Goal: Task Accomplishment & Management: Use online tool/utility

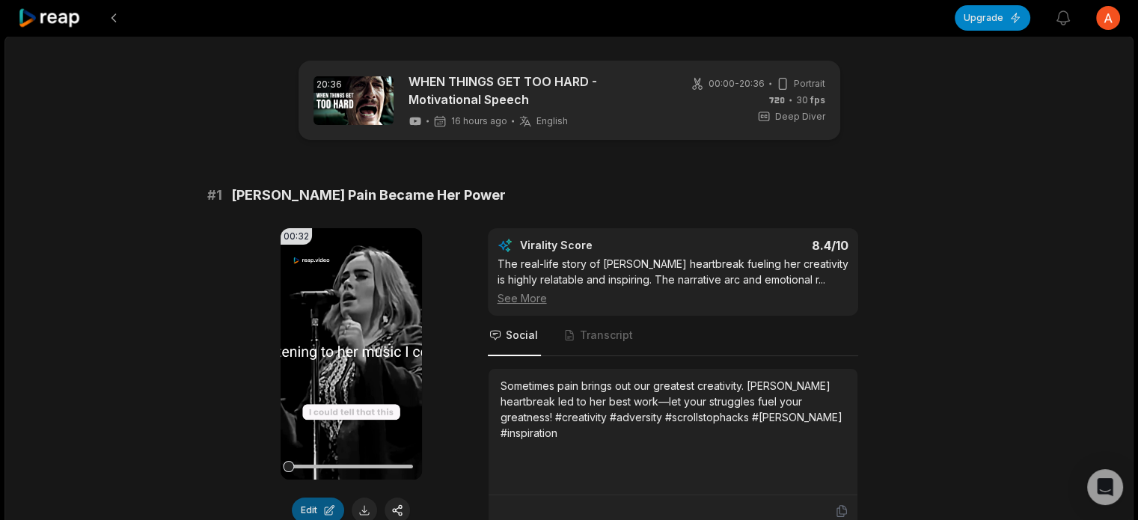
click at [301, 507] on button "Edit" at bounding box center [318, 509] width 52 height 25
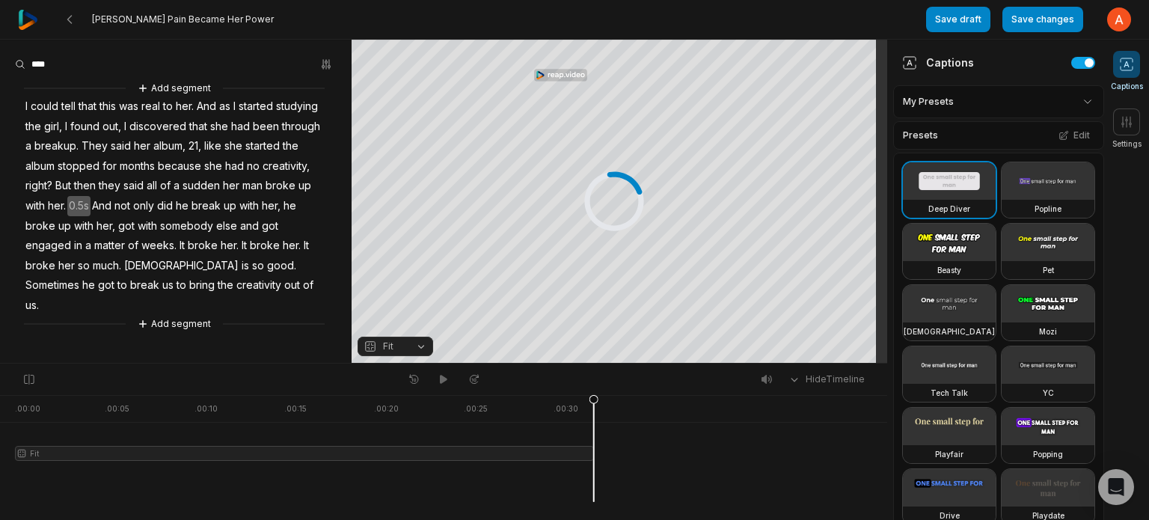
click at [1074, 102] on html "[PERSON_NAME] Pain Became Her Power Save draft Save changes Open user menu Capt…" at bounding box center [574, 260] width 1149 height 520
click at [1137, 116] on span at bounding box center [1126, 121] width 27 height 27
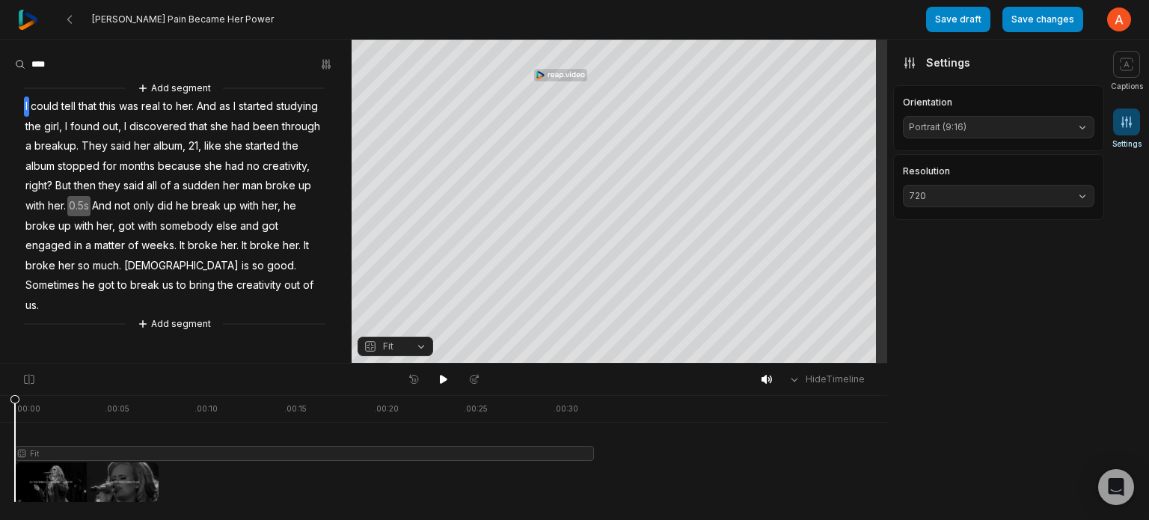
click at [1137, 117] on span at bounding box center [1126, 121] width 27 height 27
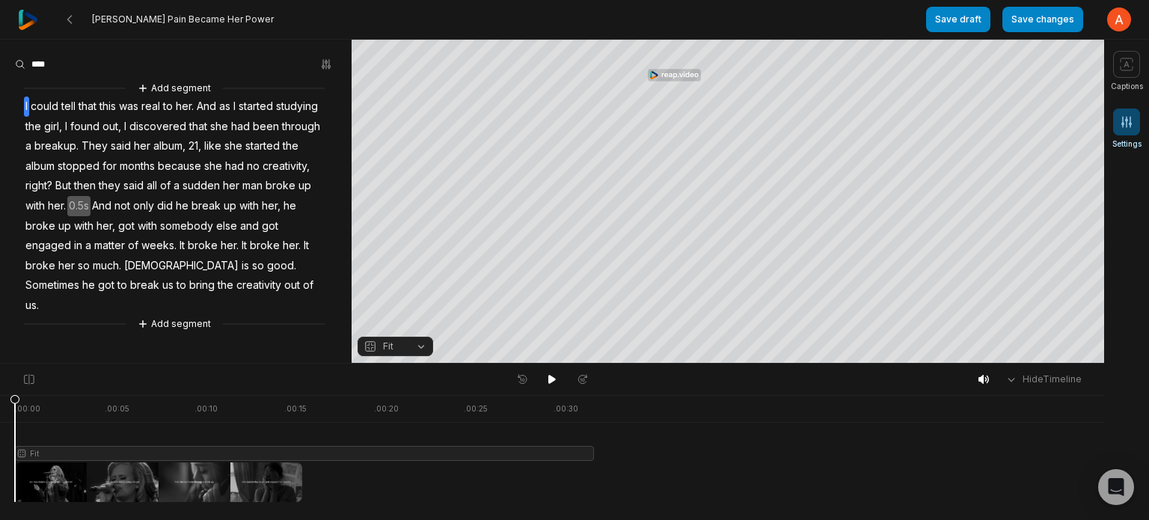
click at [1137, 117] on span at bounding box center [1126, 121] width 27 height 27
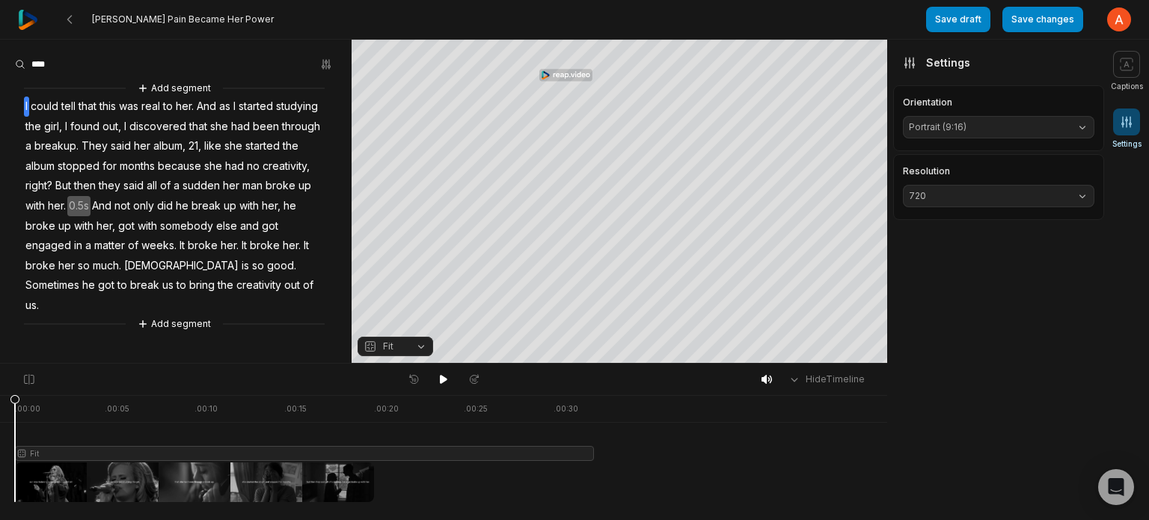
click at [1077, 123] on button "Portrait (9:16)" at bounding box center [999, 127] width 192 height 22
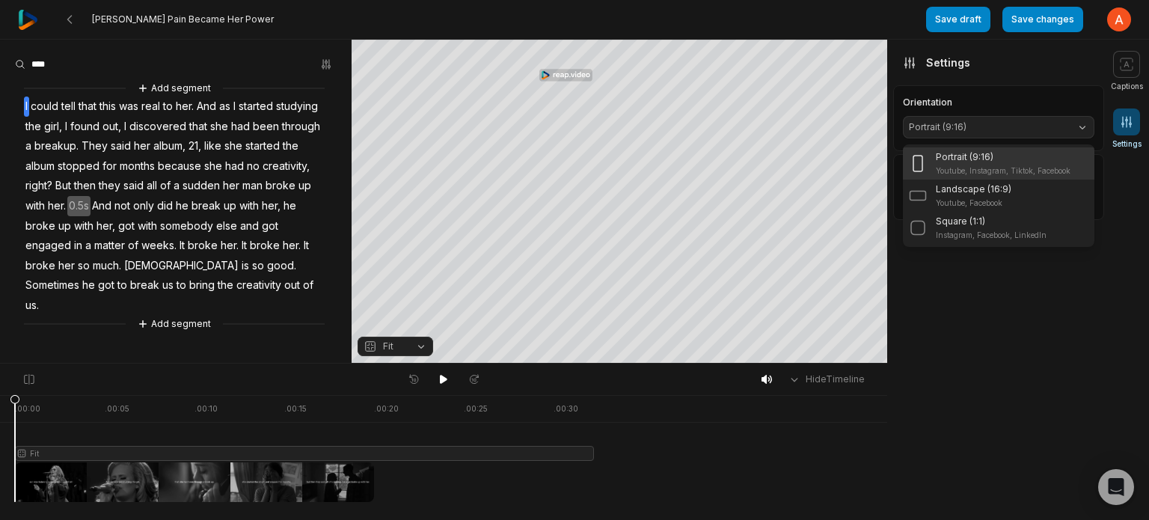
click at [1077, 123] on button "Portrait (9:16)" at bounding box center [999, 127] width 192 height 22
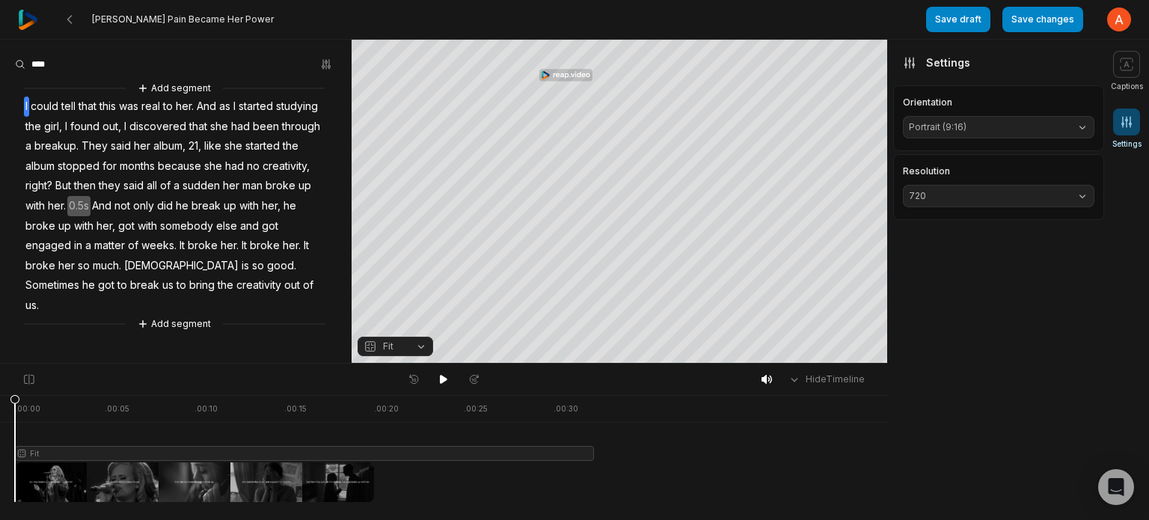
click at [1082, 191] on button "720" at bounding box center [999, 196] width 192 height 22
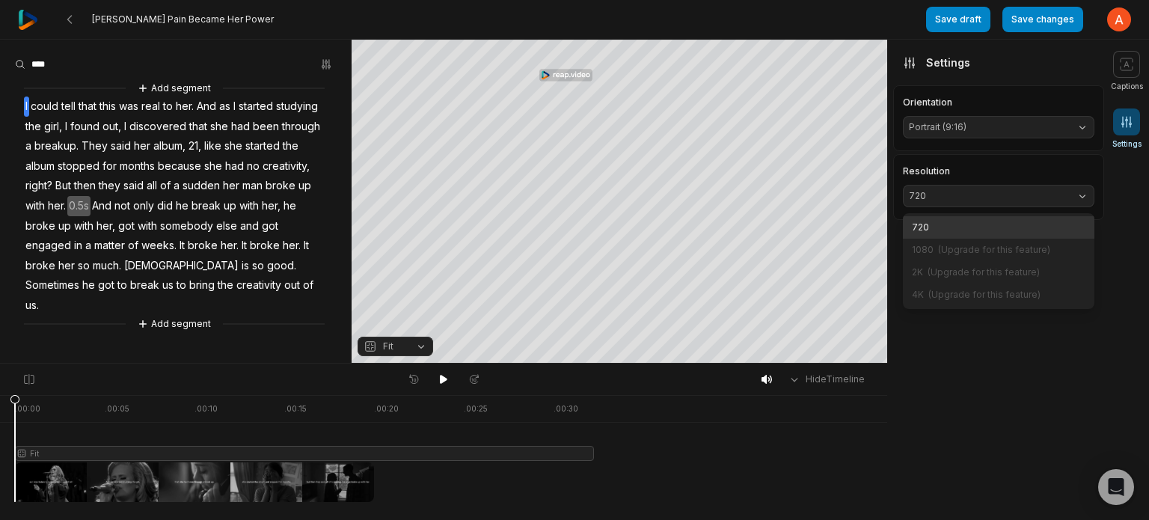
click at [1082, 191] on button "720" at bounding box center [999, 196] width 192 height 22
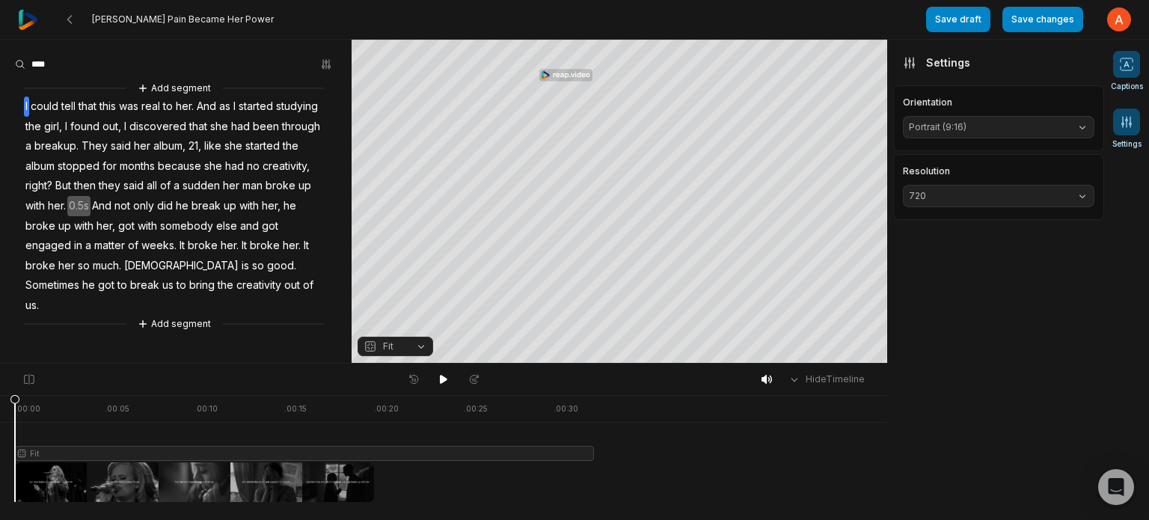
click at [1137, 58] on button "Captions" at bounding box center [1127, 71] width 32 height 41
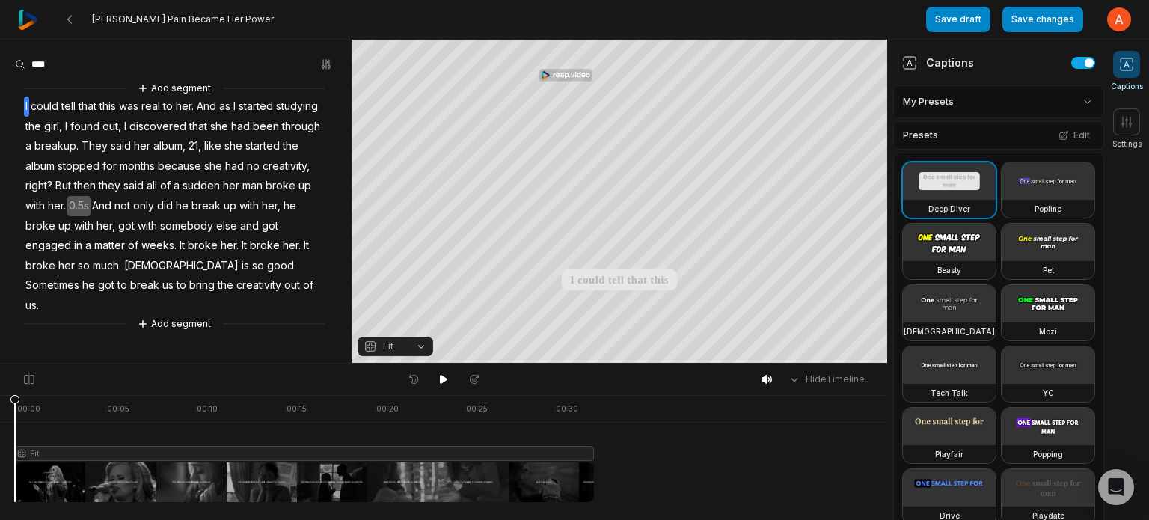
click at [425, 339] on button "Fit" at bounding box center [396, 346] width 76 height 19
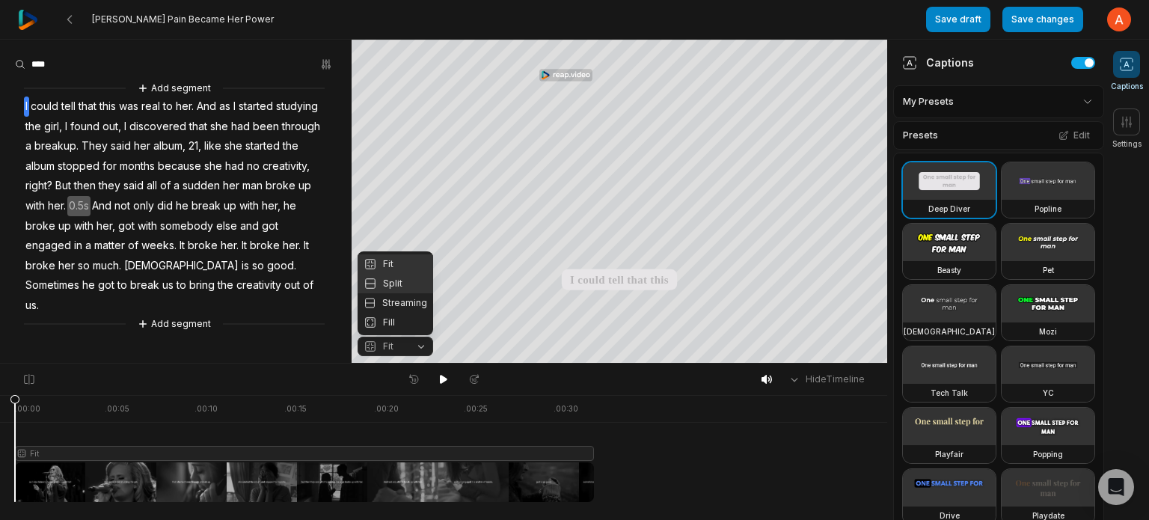
click at [401, 278] on div "Split" at bounding box center [396, 283] width 76 height 19
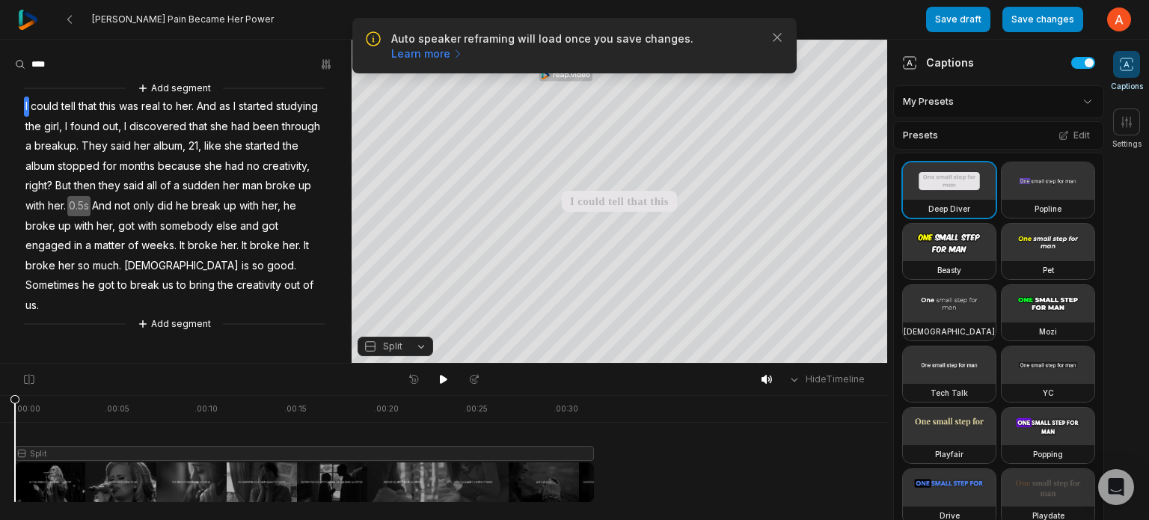
click at [426, 339] on button "Split" at bounding box center [396, 346] width 76 height 19
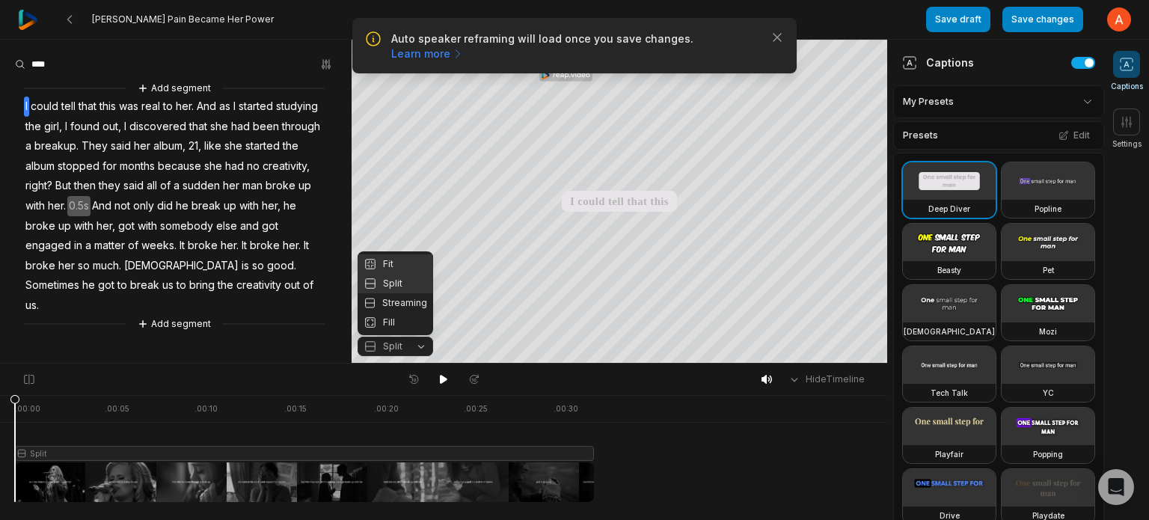
click at [409, 260] on div "Fit" at bounding box center [396, 263] width 76 height 19
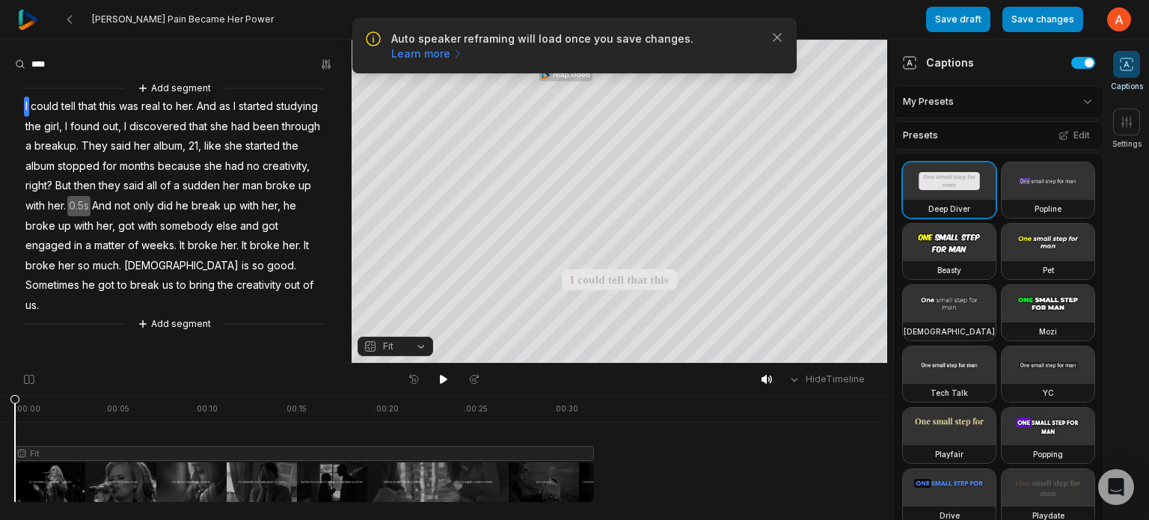
click at [946, 196] on video at bounding box center [949, 180] width 93 height 37
click at [1002, 218] on div "Popline" at bounding box center [1048, 209] width 93 height 18
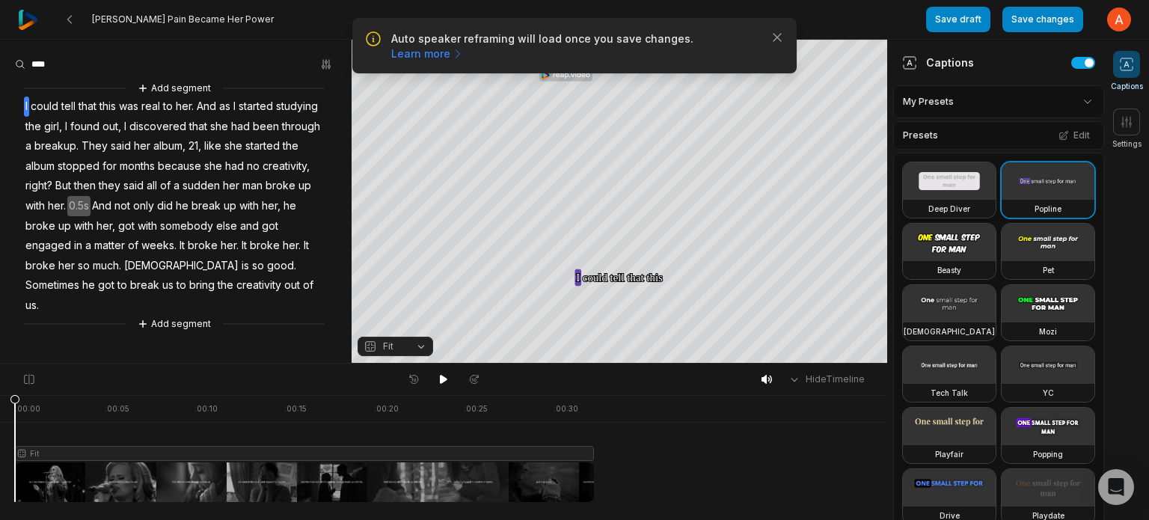
click at [954, 200] on div "Deep Diver" at bounding box center [949, 209] width 93 height 18
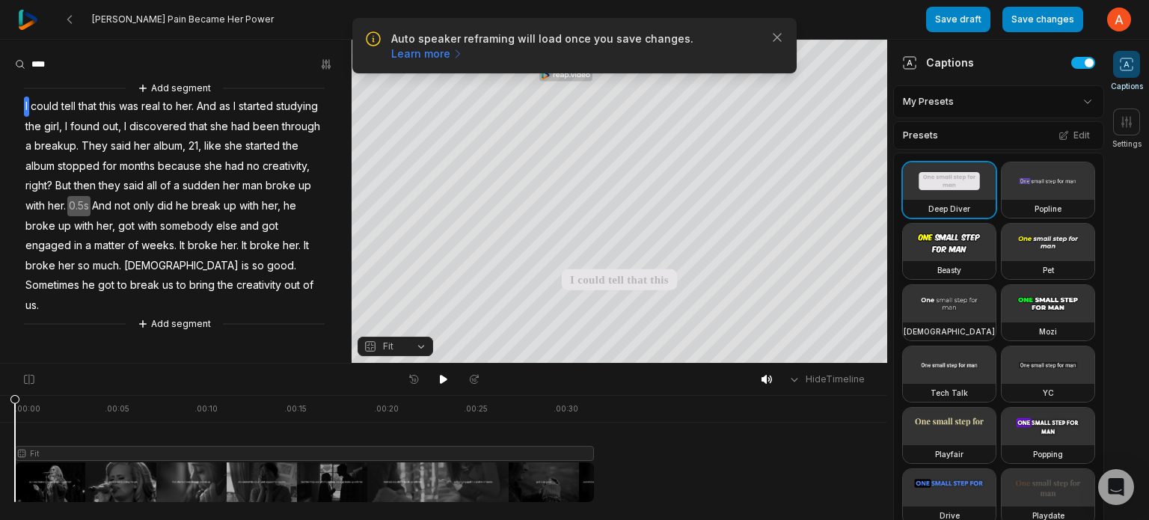
click at [937, 261] on video at bounding box center [949, 242] width 93 height 37
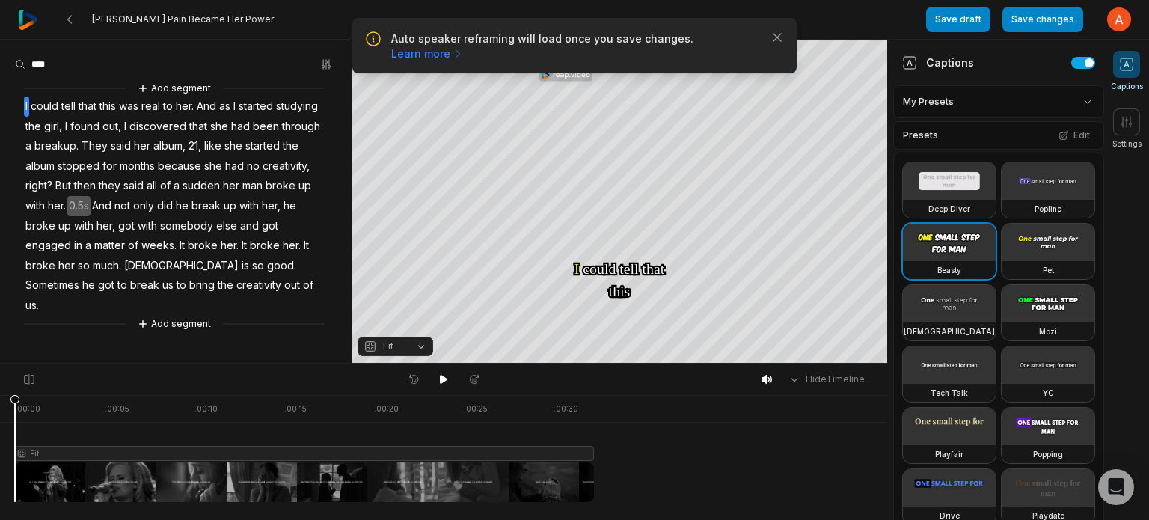
click at [1002, 261] on video at bounding box center [1048, 242] width 93 height 37
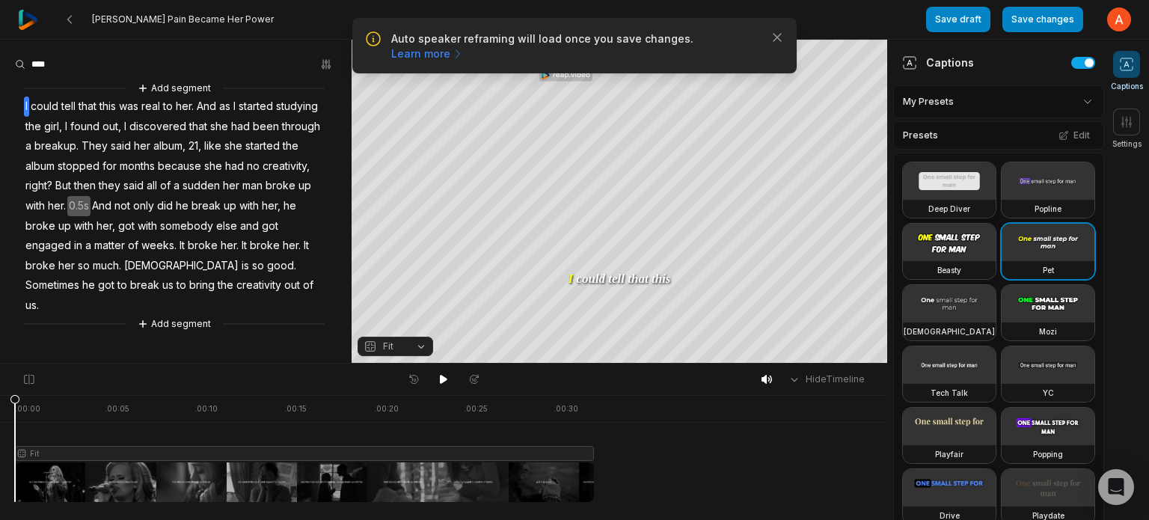
click at [961, 188] on video at bounding box center [949, 180] width 93 height 37
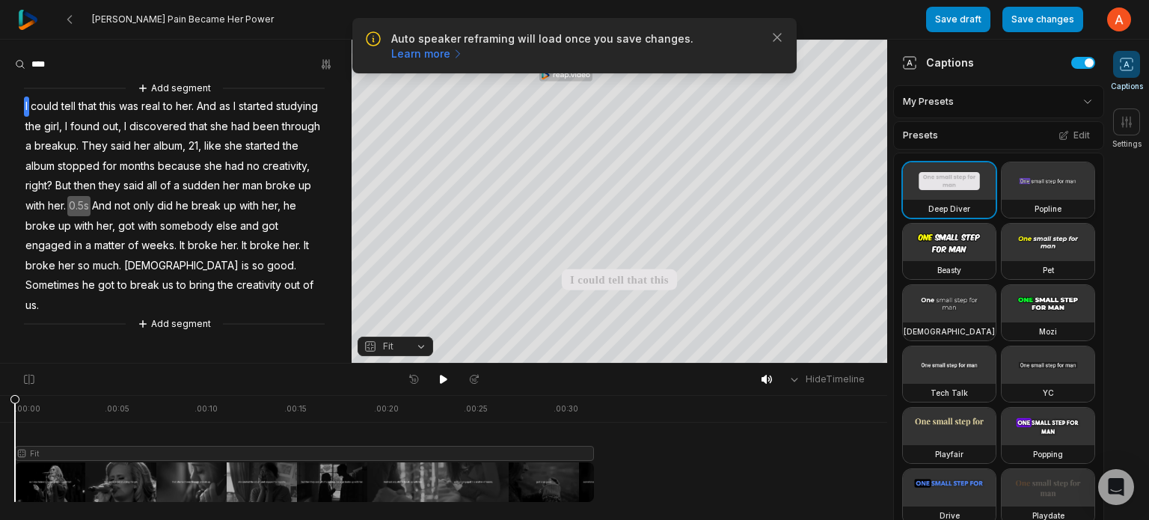
click at [1002, 200] on video at bounding box center [1048, 180] width 93 height 37
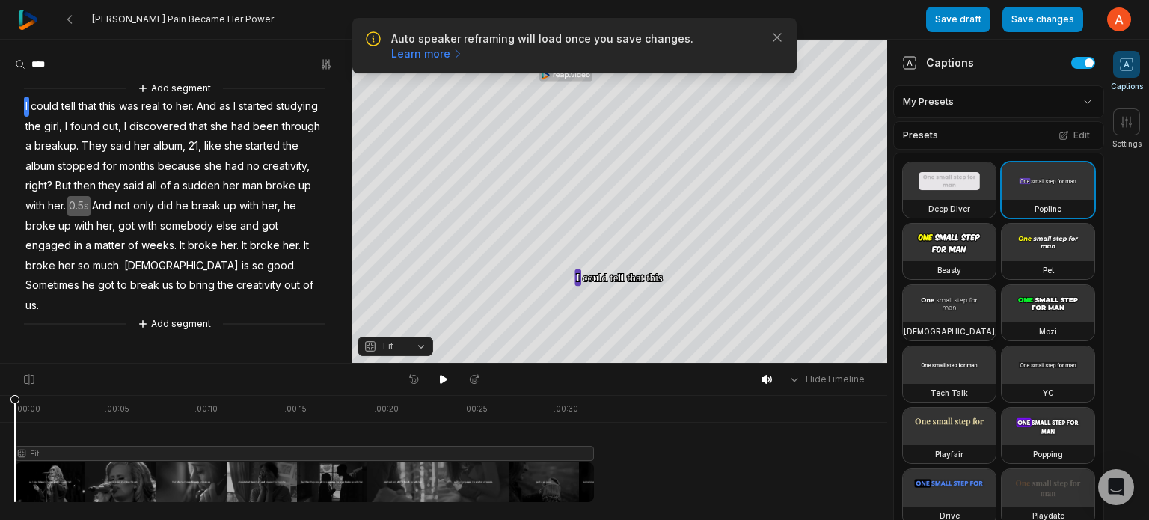
click at [949, 322] on video at bounding box center [949, 303] width 93 height 37
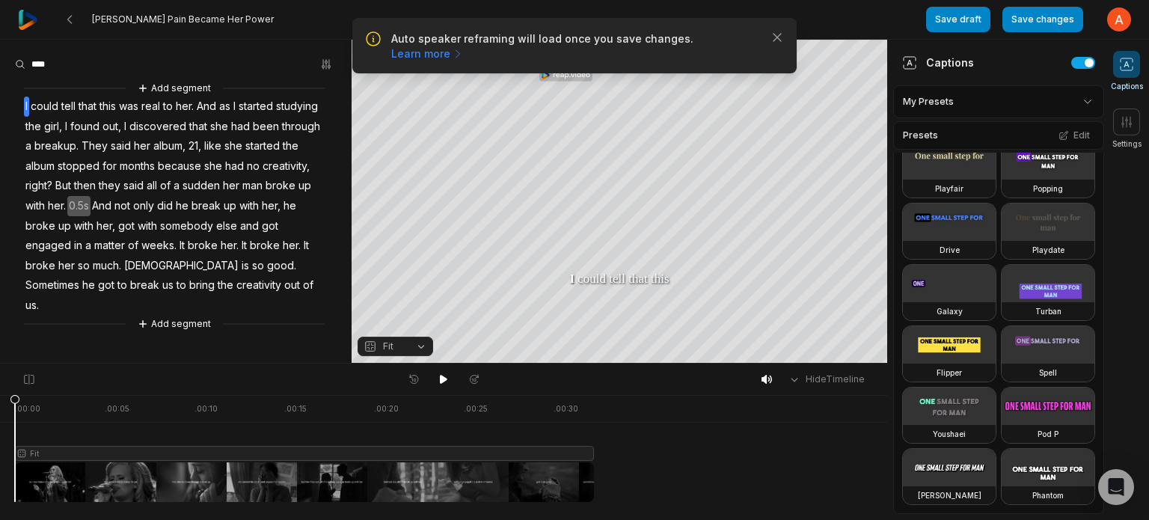
scroll to position [393, 0]
click at [980, 118] on video at bounding box center [949, 99] width 93 height 37
click at [967, 388] on video at bounding box center [949, 406] width 93 height 37
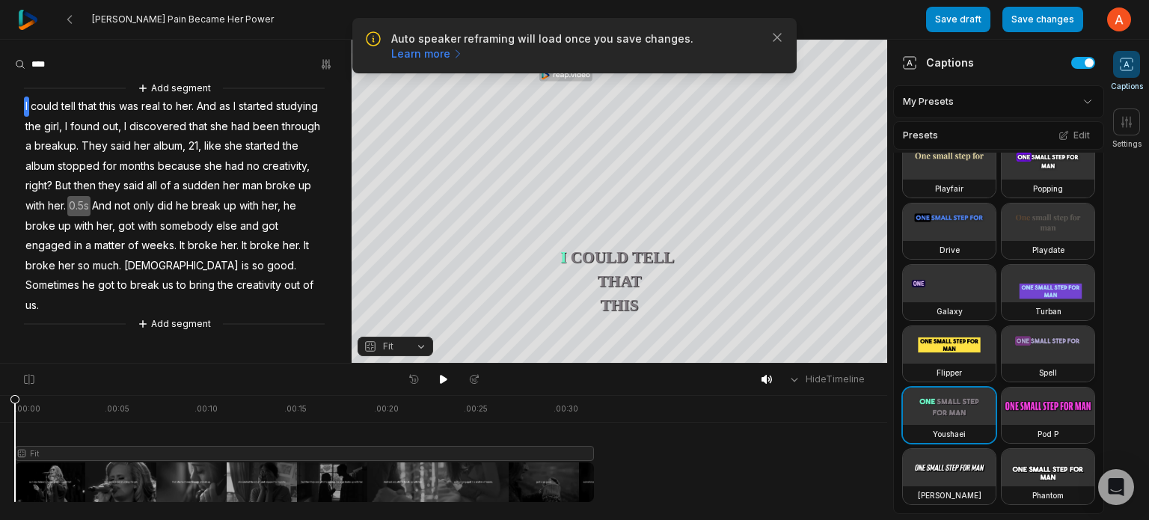
click at [1002, 326] on video at bounding box center [1048, 344] width 93 height 37
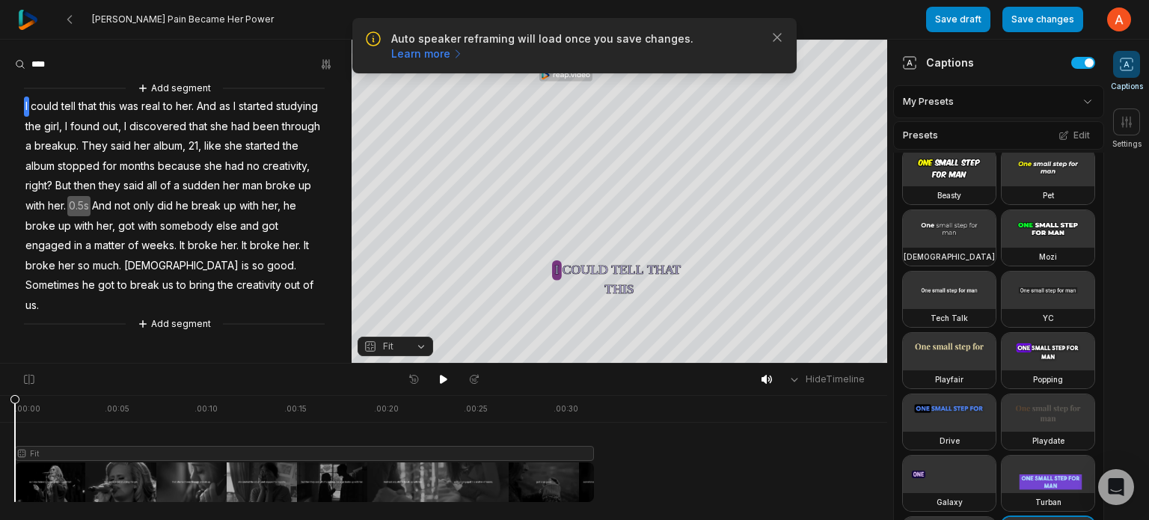
scroll to position [73, 0]
click at [1002, 126] on video at bounding box center [1048, 107] width 93 height 37
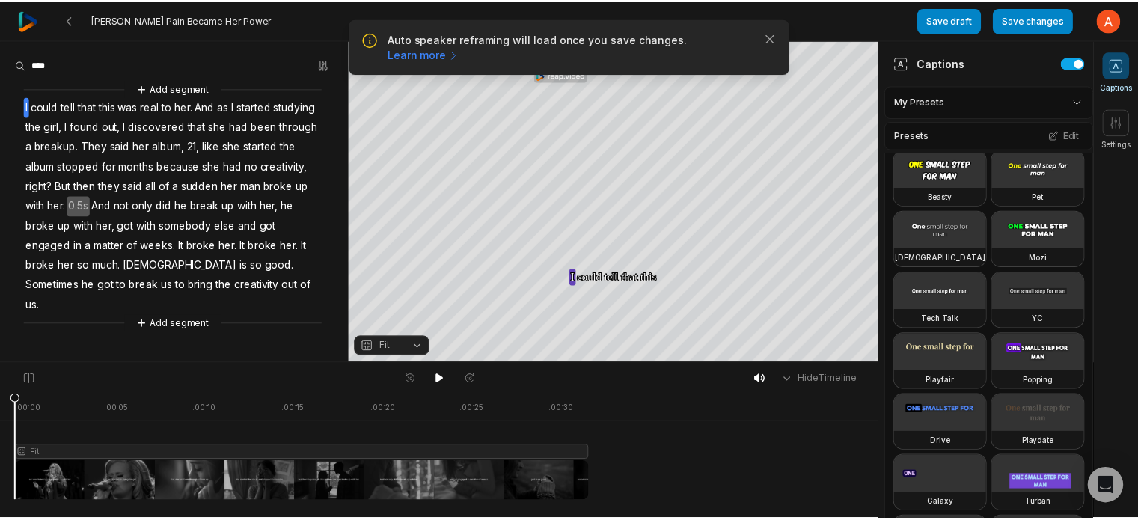
scroll to position [0, 0]
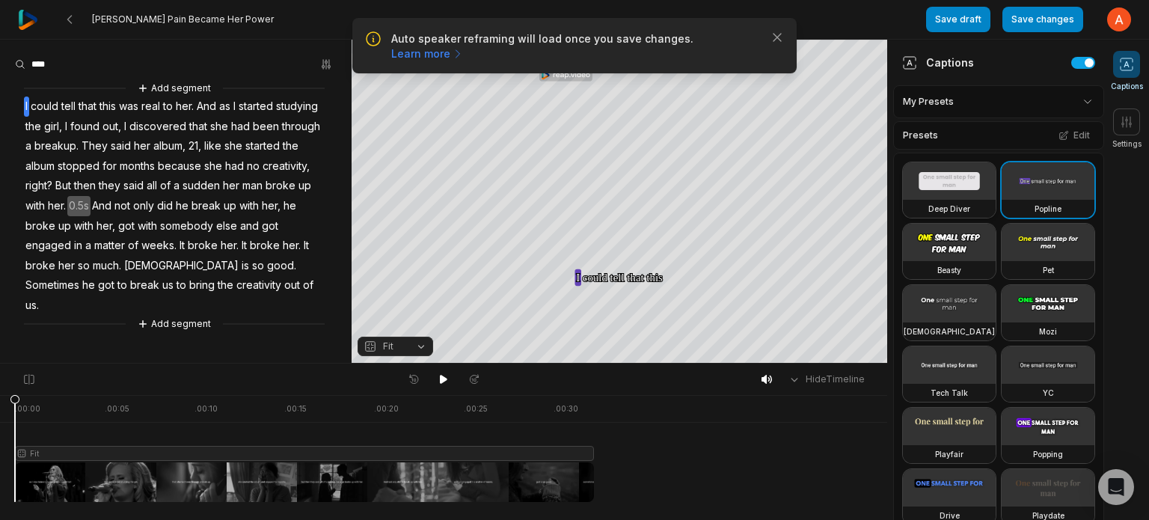
click at [943, 196] on video at bounding box center [949, 180] width 93 height 37
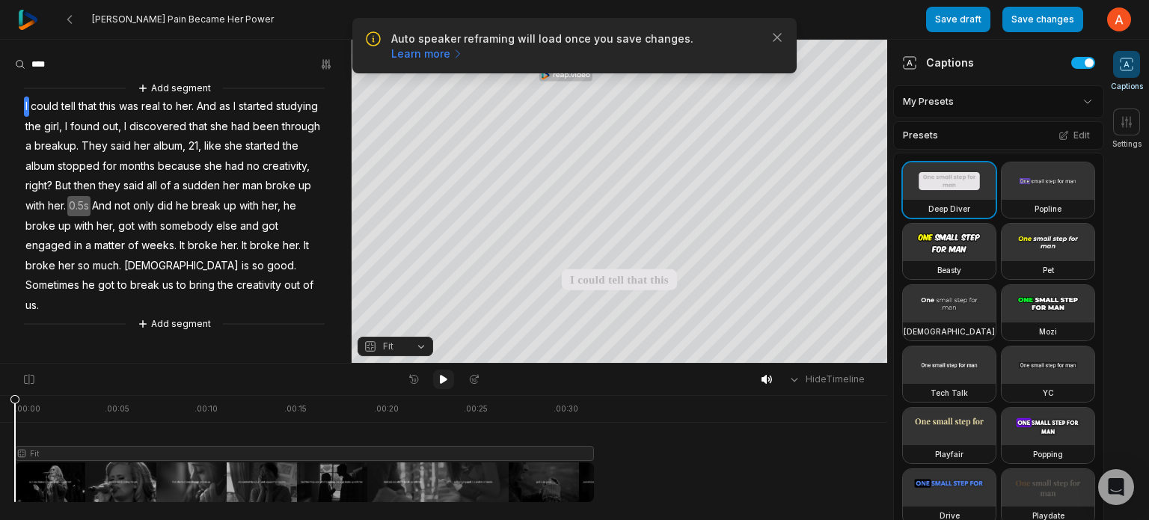
click at [443, 385] on icon at bounding box center [444, 379] width 12 height 12
click at [1078, 102] on html "Auto speaker reframing will load once you save changes. Learn more Close [PERSO…" at bounding box center [574, 260] width 1149 height 520
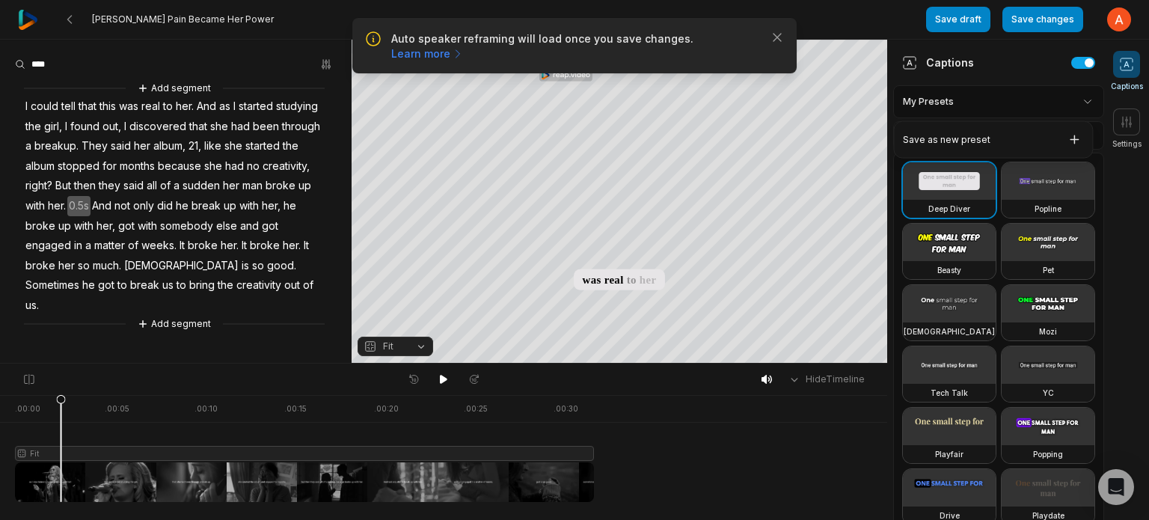
click at [1078, 102] on html "Auto speaker reframing will load once you save changes. Learn more Close [PERSO…" at bounding box center [574, 260] width 1149 height 520
click at [75, 18] on icon at bounding box center [70, 19] width 12 height 12
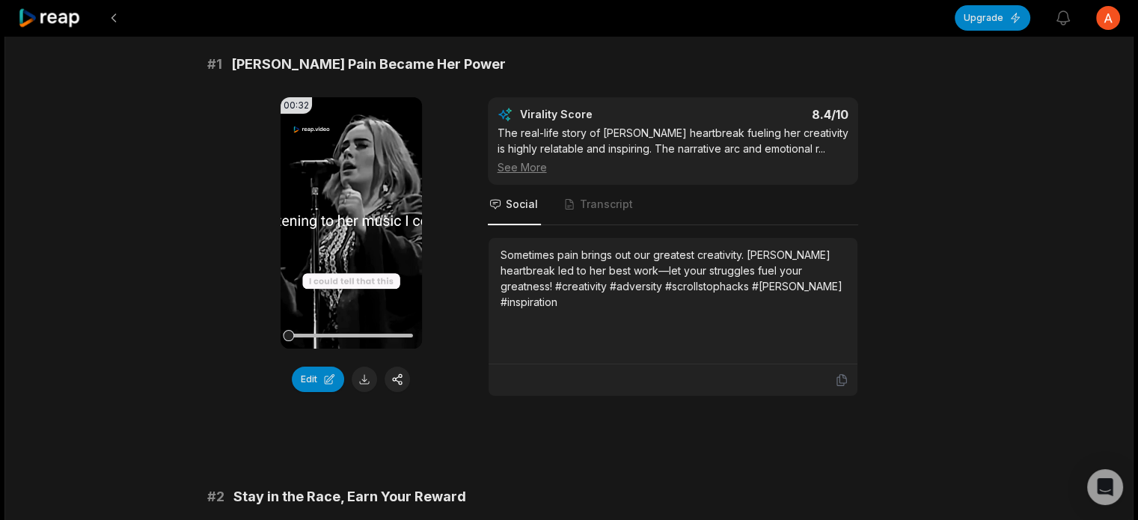
scroll to position [120, 0]
